Goal: Task Accomplishment & Management: Manage account settings

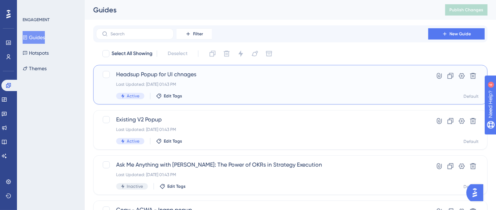
click at [187, 87] on div "Headsup Popup for UI chnages Last Updated: [DATE] 01:43 PM Active Edit Tags" at bounding box center [262, 84] width 292 height 29
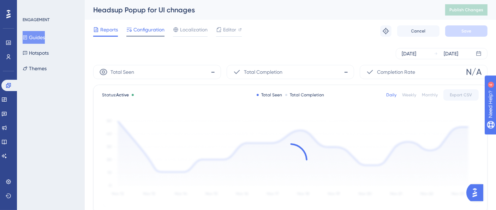
click at [158, 36] on div at bounding box center [145, 36] width 38 height 1
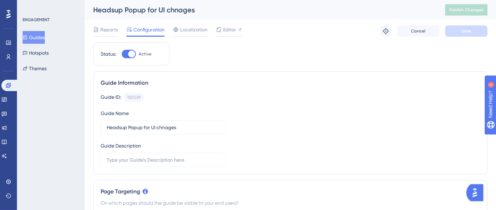
click at [129, 49] on div "Status: Active" at bounding box center [131, 53] width 76 height 23
click at [123, 54] on div at bounding box center [129, 54] width 14 height 8
click at [122, 54] on input "Active" at bounding box center [122, 54] width 0 height 0
checkbox input "false"
click at [450, 31] on button "Save" at bounding box center [467, 30] width 42 height 11
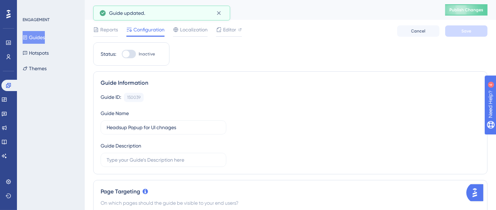
click at [462, 6] on button "Publish Changes" at bounding box center [467, 9] width 42 height 11
click at [45, 38] on button "Guides" at bounding box center [34, 37] width 22 height 13
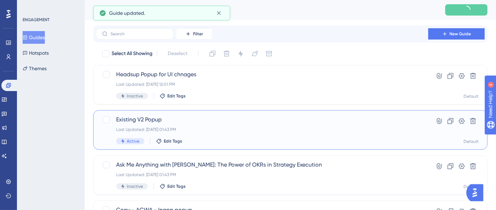
click at [154, 132] on div "Existing V2 Popup Last Updated: [DATE] 01:43 PM Active Edit Tags" at bounding box center [262, 130] width 292 height 29
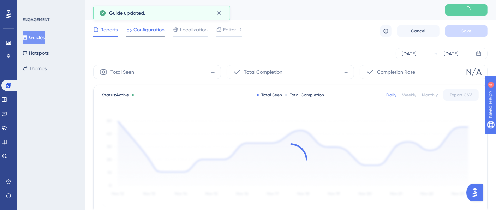
click at [153, 32] on span "Configuration" at bounding box center [149, 29] width 31 height 8
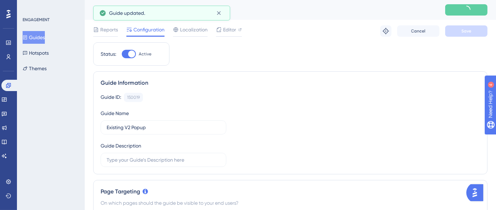
click at [126, 59] on div "Status: Active" at bounding box center [131, 53] width 76 height 23
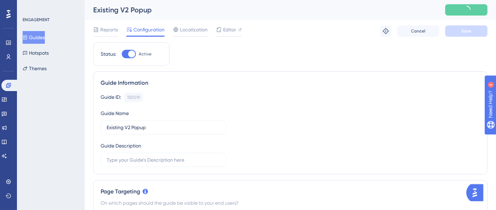
click at [133, 54] on div at bounding box center [131, 54] width 7 height 7
click at [122, 54] on input "Active" at bounding box center [122, 54] width 0 height 0
checkbox input "false"
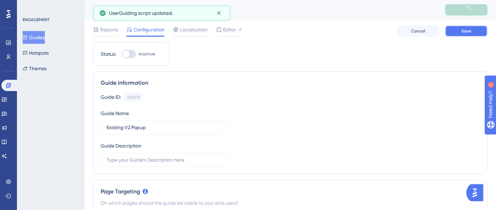
click at [458, 32] on button "Save" at bounding box center [467, 30] width 42 height 11
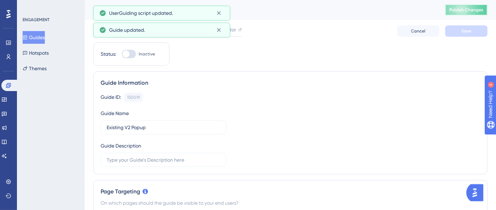
click at [469, 7] on span "Publish Changes" at bounding box center [467, 10] width 34 height 6
click at [41, 34] on button "Guides" at bounding box center [34, 37] width 22 height 13
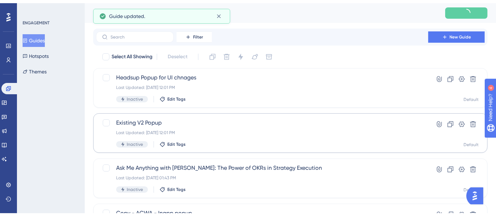
scroll to position [78, 0]
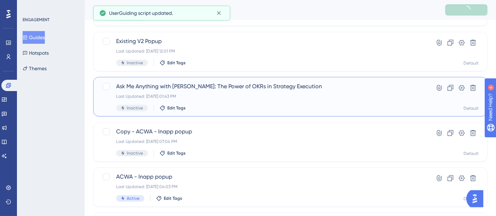
click at [218, 84] on span "Ask Me Anything with [PERSON_NAME]: The Power of OKRs in Strategy Execution" at bounding box center [262, 86] width 292 height 8
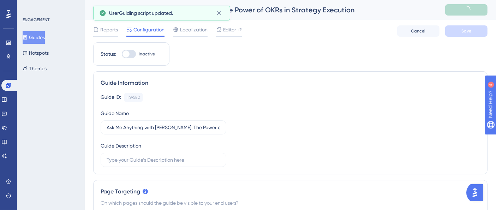
click at [129, 54] on div at bounding box center [126, 54] width 7 height 7
click at [122, 54] on input "Inactive" at bounding box center [122, 54] width 0 height 0
checkbox input "true"
click at [472, 33] on button "Save" at bounding box center [467, 30] width 42 height 11
click at [476, 11] on span "Publish Changes" at bounding box center [467, 10] width 34 height 6
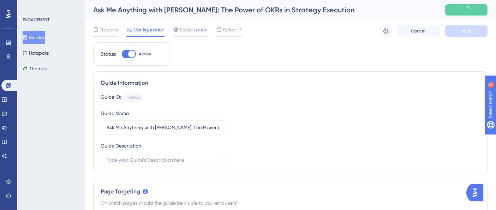
click at [32, 36] on button "Guides" at bounding box center [34, 37] width 22 height 13
